Goal: Find specific page/section: Find specific page/section

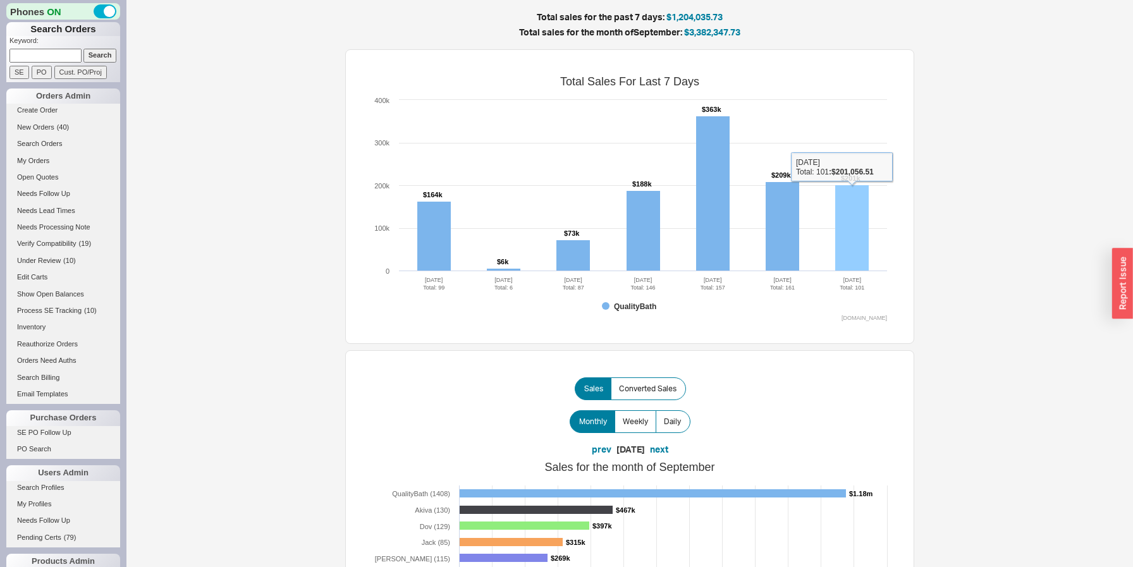
click at [852, 214] on rect at bounding box center [852, 228] width 34 height 86
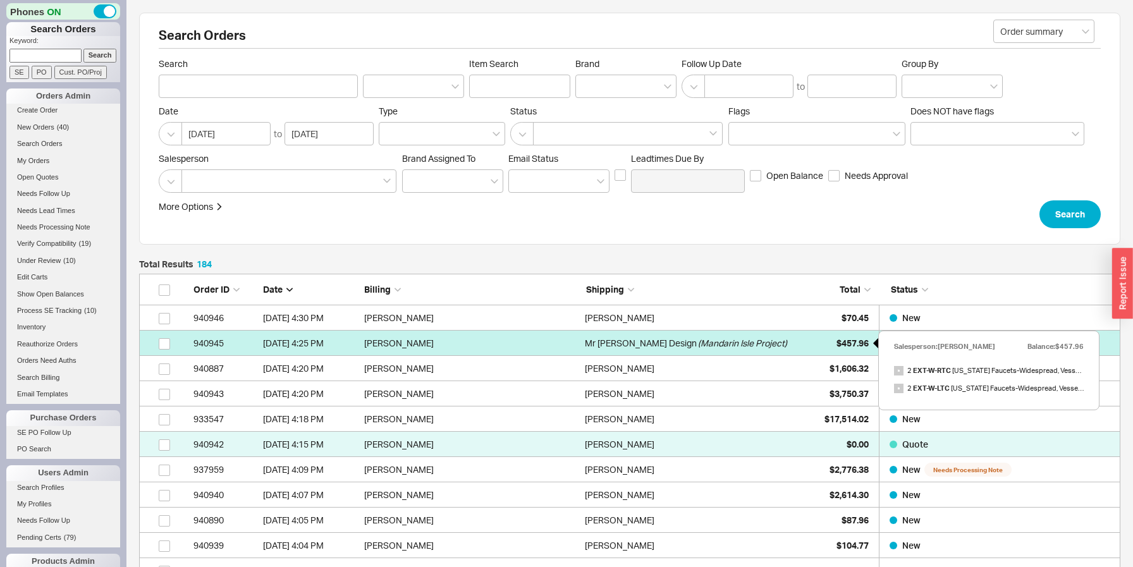
scroll to position [4710, 981]
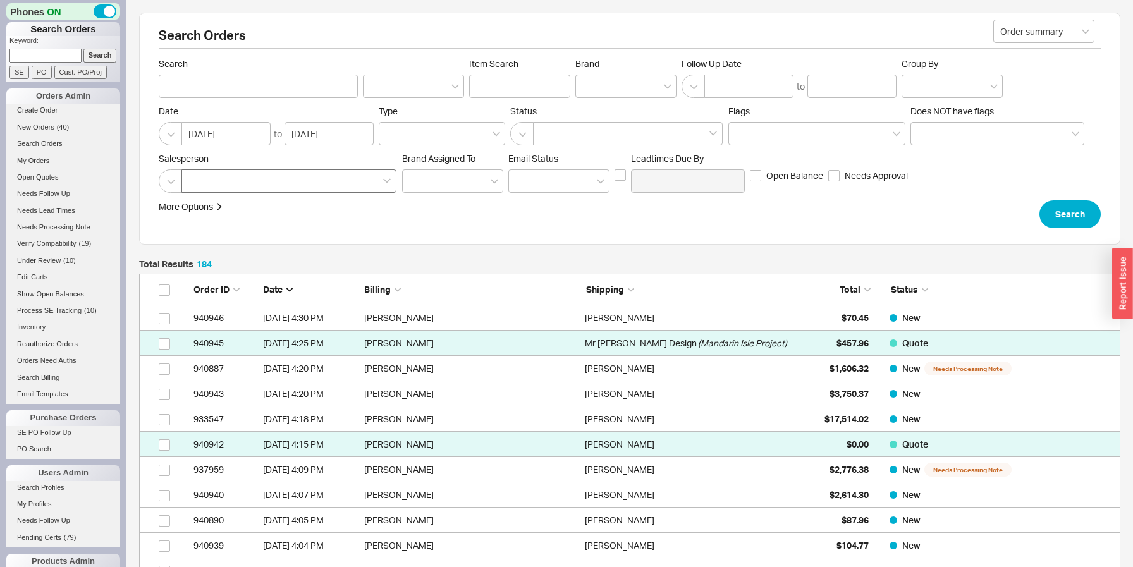
click at [343, 182] on div at bounding box center [288, 180] width 215 height 23
click at [197, 182] on input at bounding box center [192, 181] width 9 height 15
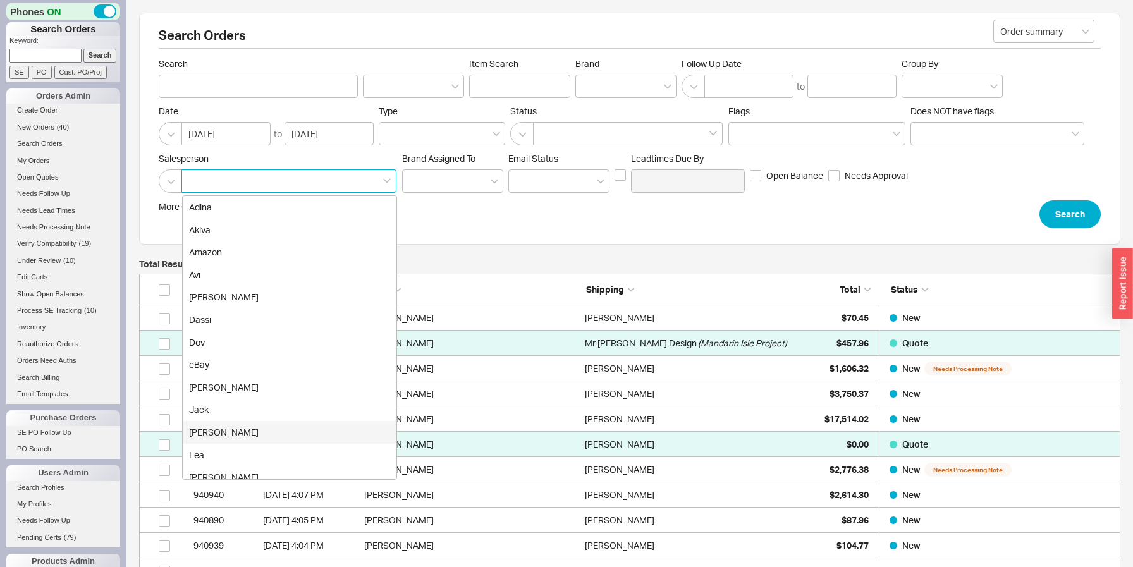
scroll to position [234, 0]
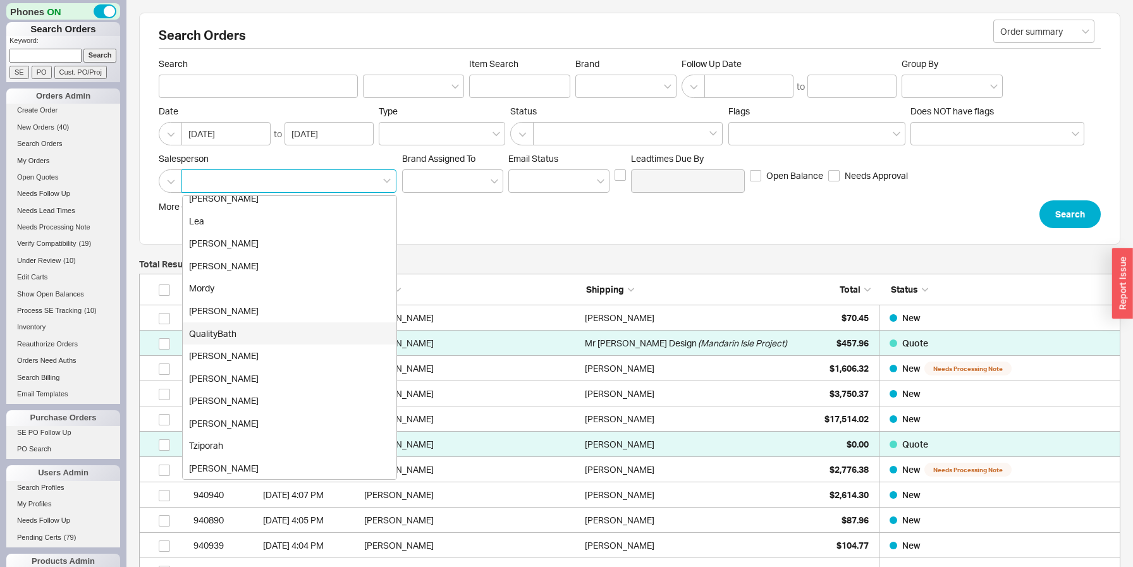
click at [259, 328] on div "QualityBath" at bounding box center [290, 333] width 214 height 23
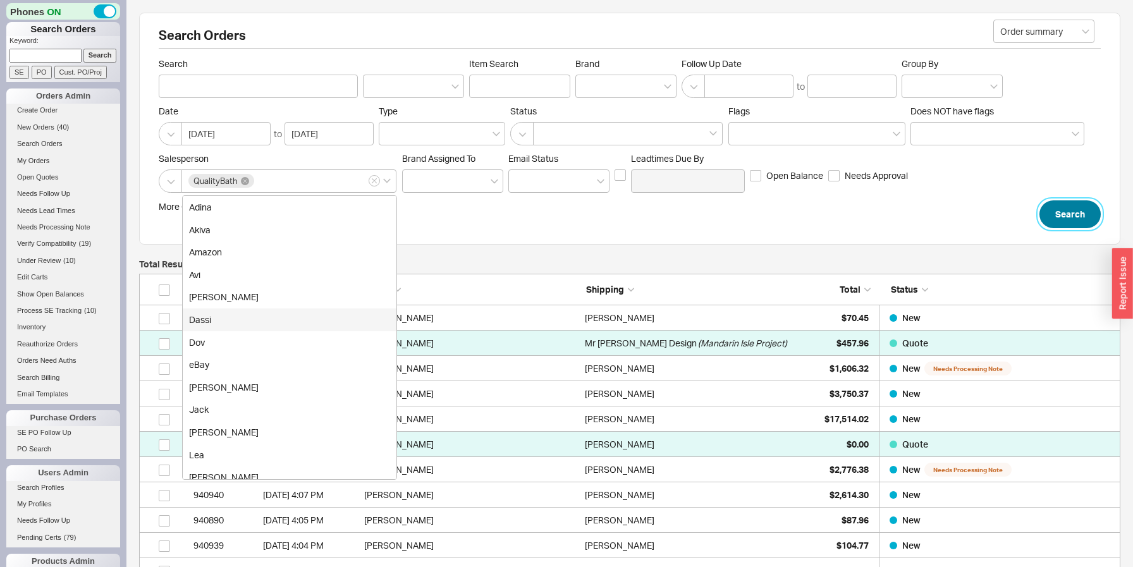
click at [1068, 211] on button "Search" at bounding box center [1069, 214] width 61 height 28
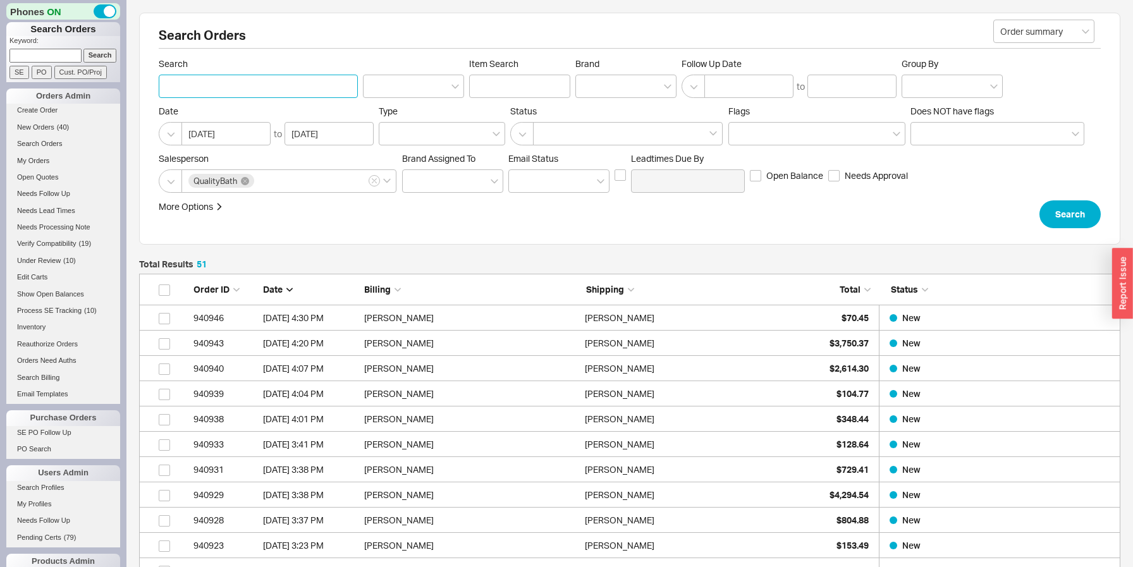
click at [309, 89] on input "Search" at bounding box center [258, 86] width 199 height 23
click at [378, 85] on input at bounding box center [413, 86] width 101 height 23
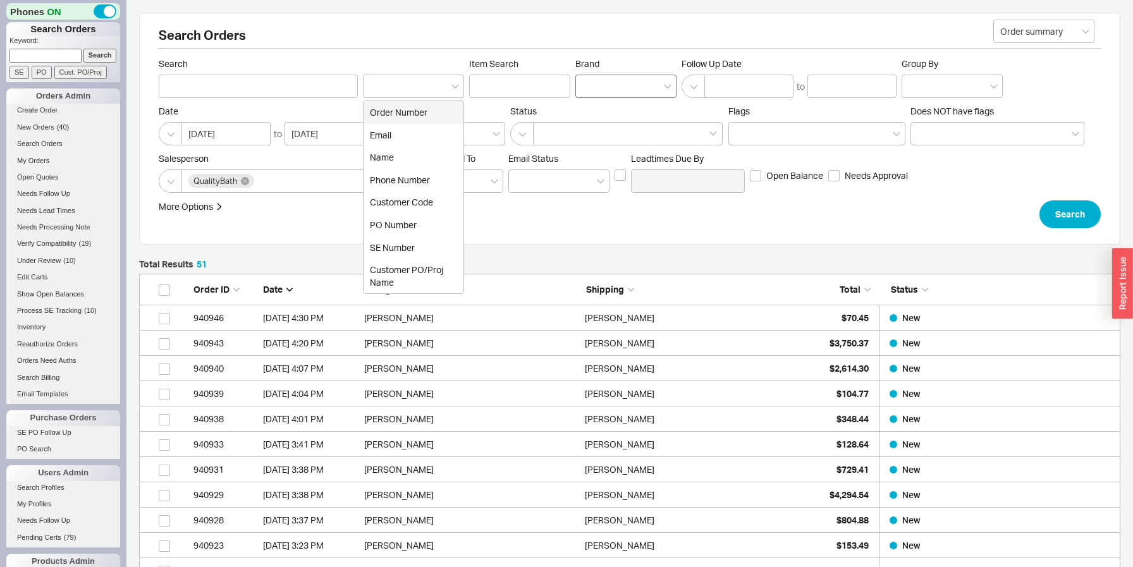
click at [627, 91] on div at bounding box center [625, 86] width 101 height 23
click at [591, 91] on input "Brand" at bounding box center [586, 86] width 9 height 15
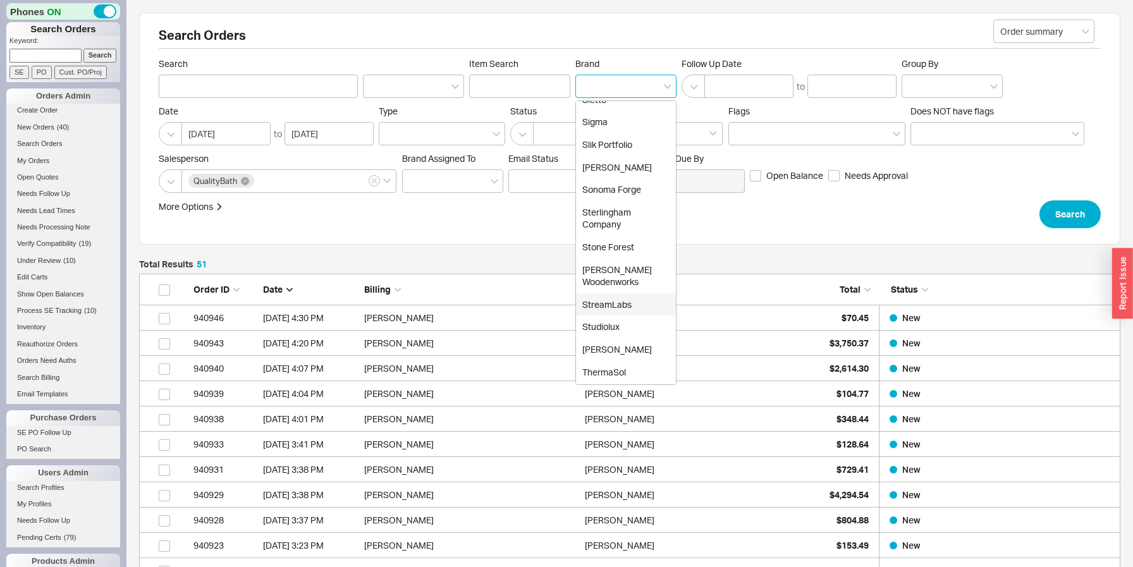
scroll to position [3470, 0]
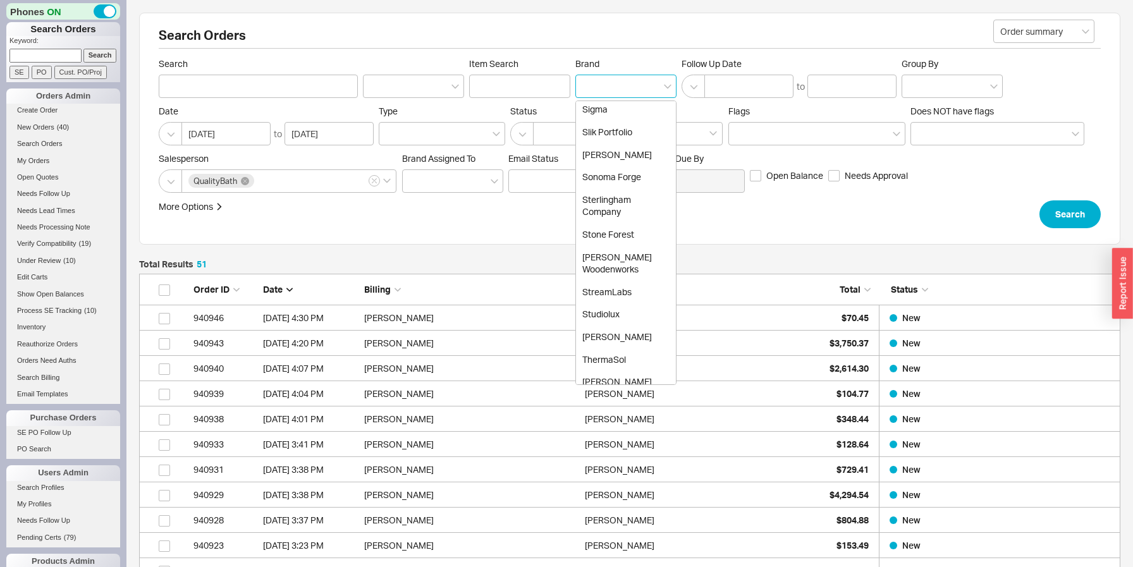
click at [611, 473] on div "Toto" at bounding box center [626, 484] width 100 height 23
type input "Brand"
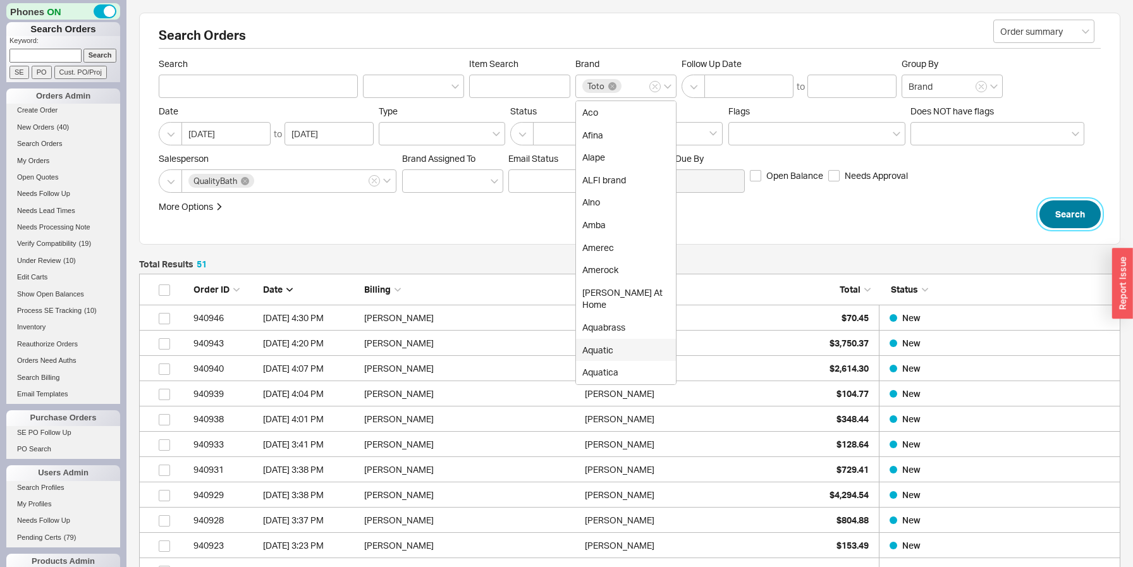
click at [1058, 212] on button "Search" at bounding box center [1069, 214] width 61 height 28
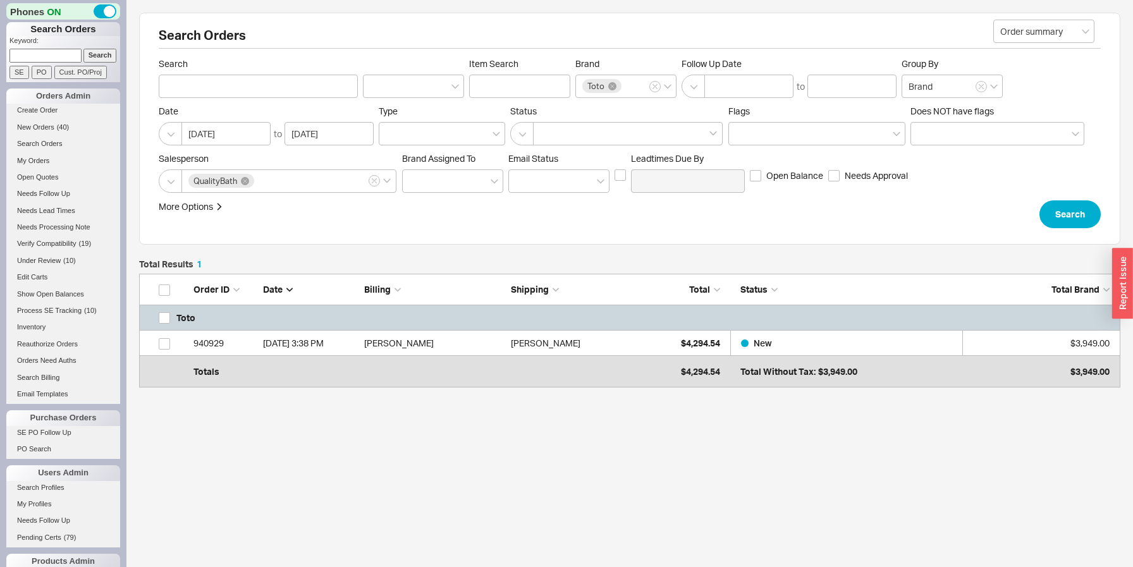
scroll to position [107, 981]
